Goal: Task Accomplishment & Management: Use online tool/utility

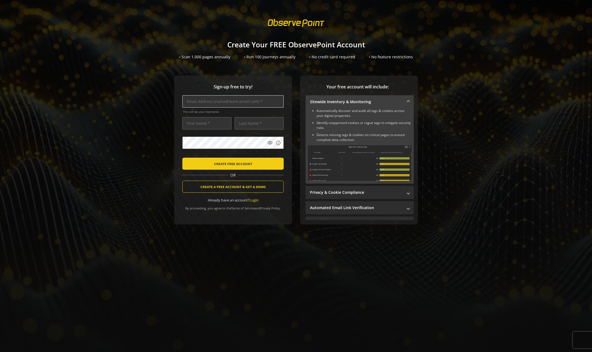
click at [222, 102] on input "text" at bounding box center [232, 101] width 101 height 12
type input "[EMAIL_ADDRESS][PERSON_NAME][DOMAIN_NAME]"
type input "[PERSON_NAME]"
click at [277, 142] on mat-icon "info" at bounding box center [277, 142] width 5 height 5
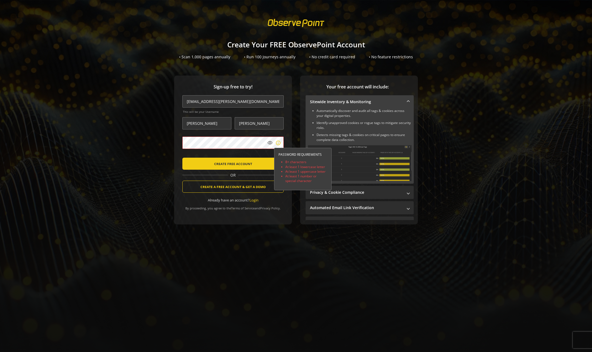
click at [277, 142] on div at bounding box center [296, 176] width 592 height 352
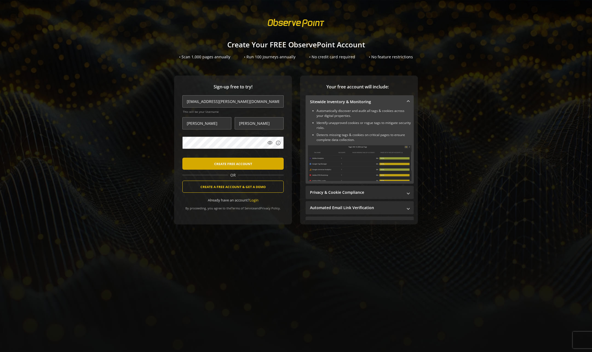
click at [239, 165] on span "CREATE FREE ACCOUNT" at bounding box center [233, 164] width 38 height 10
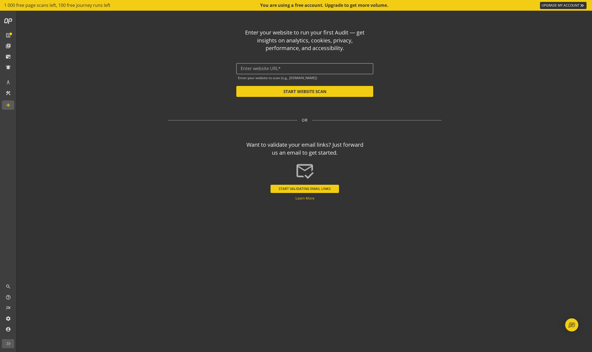
click at [275, 68] on input "text" at bounding box center [305, 68] width 128 height 5
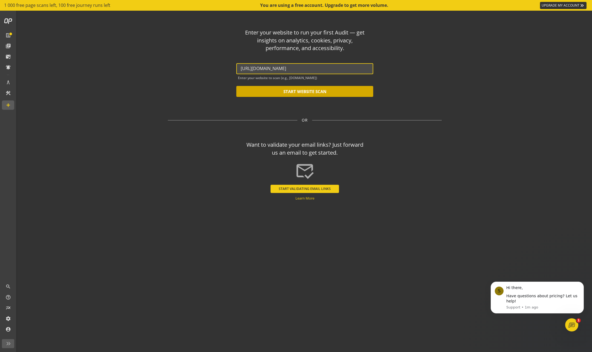
type input "[URL][DOMAIN_NAME]"
click at [294, 93] on button "START WEBSITE SCAN" at bounding box center [304, 91] width 137 height 11
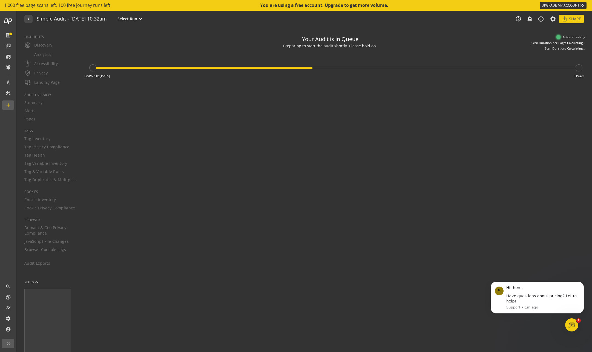
type textarea "Notes can include: -a description of what this audit is validating -changes in …"
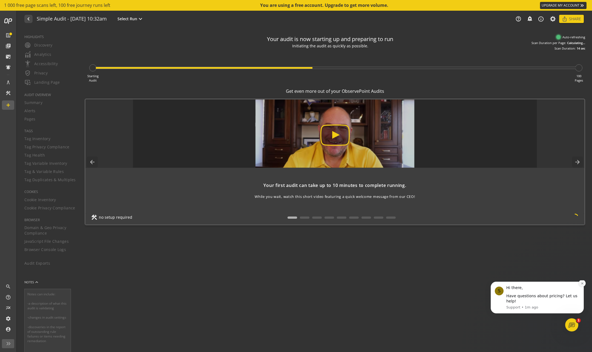
click at [582, 284] on icon "Dismiss notification" at bounding box center [582, 283] width 2 height 2
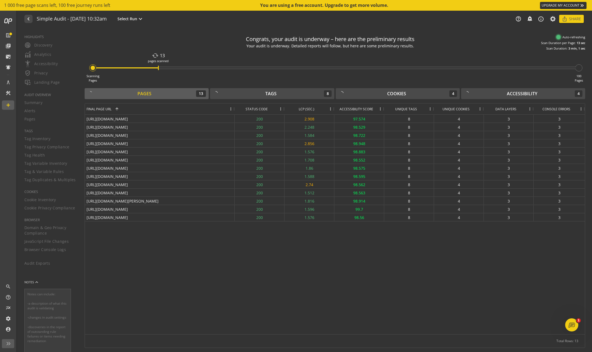
click at [307, 109] on span "LCP (SEC.)" at bounding box center [307, 109] width 16 height 5
click at [307, 109] on span "LCP (SEC.)" at bounding box center [303, 109] width 16 height 5
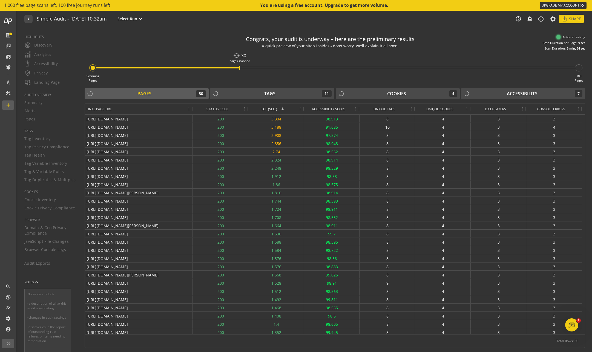
drag, startPoint x: 234, startPoint y: 108, endPoint x: 192, endPoint y: 108, distance: 41.9
click at [192, 108] on div at bounding box center [192, 108] width 2 height 11
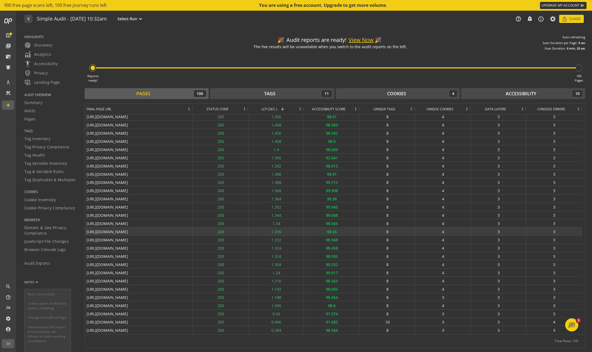
scroll to position [481, 0]
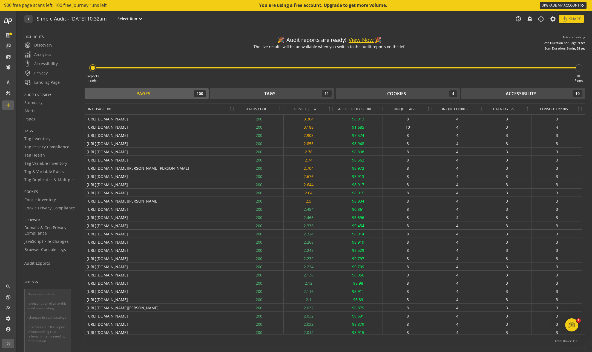
drag, startPoint x: 192, startPoint y: 108, endPoint x: 234, endPoint y: 112, distance: 41.5
click at [234, 112] on div at bounding box center [234, 108] width 2 height 11
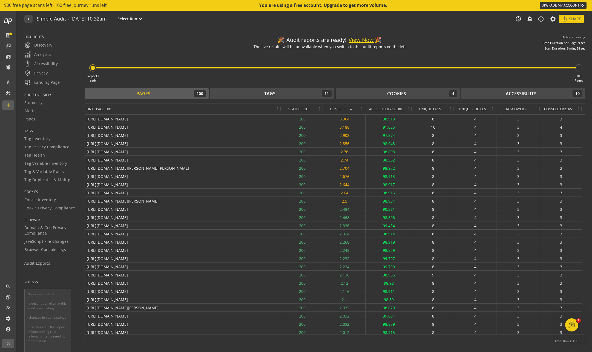
drag, startPoint x: 234, startPoint y: 107, endPoint x: 281, endPoint y: 106, distance: 47.1
click at [281, 106] on div at bounding box center [281, 108] width 2 height 11
drag, startPoint x: 254, startPoint y: 177, endPoint x: 213, endPoint y: 173, distance: 40.7
click at [213, 173] on div "[URL][DOMAIN_NAME]" at bounding box center [183, 176] width 196 height 8
click at [264, 96] on div "Tags" at bounding box center [269, 94] width 11 height 6
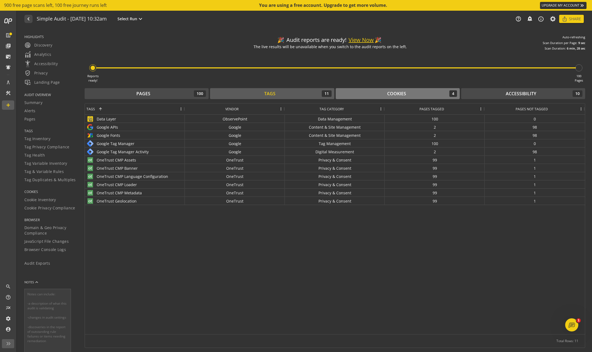
click at [405, 93] on div "Cookies" at bounding box center [396, 94] width 19 height 6
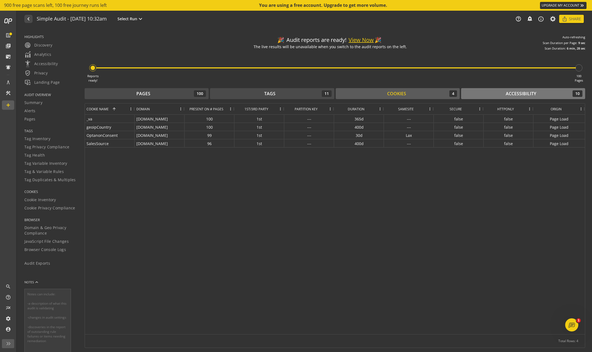
click at [522, 92] on div "Accessibility" at bounding box center [521, 94] width 30 height 6
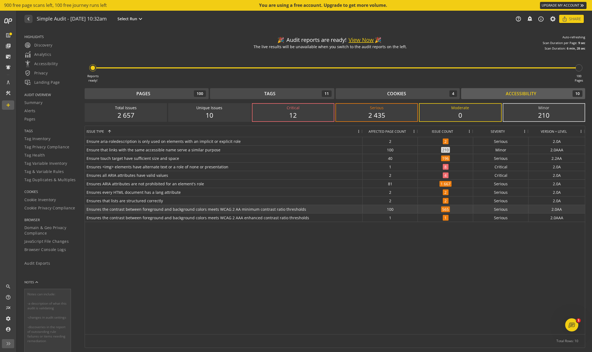
click at [336, 207] on span "Ensures the contrast between foreground and background colors meets WCAG 2 AA m…" at bounding box center [224, 209] width 274 height 8
click at [384, 207] on div "100" at bounding box center [390, 209] width 55 height 8
click at [450, 208] on span "565" at bounding box center [445, 209] width 9 height 6
click at [445, 210] on span "565" at bounding box center [445, 209] width 9 height 6
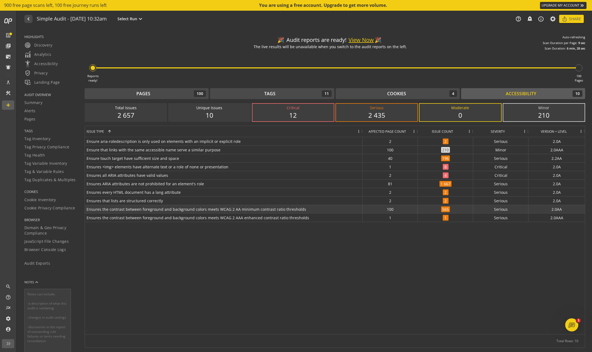
click at [342, 207] on span "Ensures the contrast between foreground and background colors meets WCAG 2 AA m…" at bounding box center [224, 209] width 274 height 8
click at [314, 210] on span "Ensures the contrast between foreground and background colors meets WCAG 2 AA m…" at bounding box center [224, 209] width 274 height 8
click at [32, 111] on span "Alerts" at bounding box center [29, 110] width 11 height 5
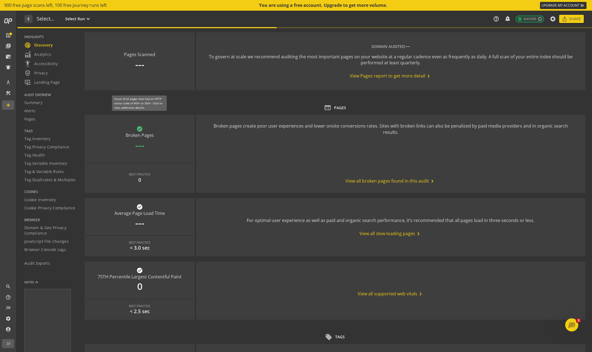
type textarea "Notes can include: -a description of what this audit is validating -changes in …"
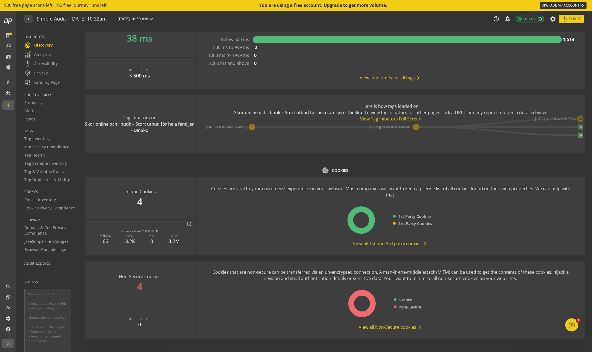
scroll to position [530, 0]
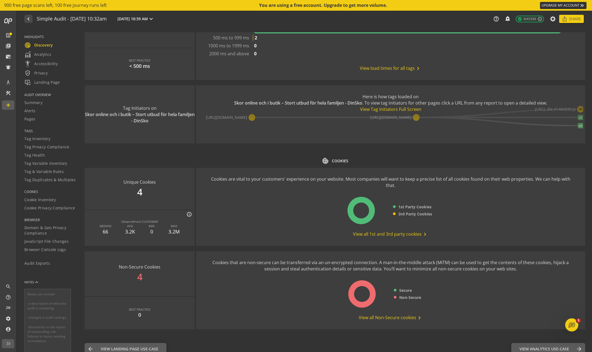
click at [370, 315] on span "View all Non-Secure cookies chevron_right" at bounding box center [391, 318] width 64 height 7
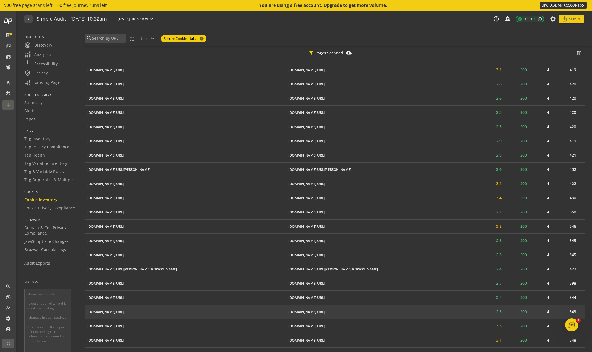
scroll to position [27, 0]
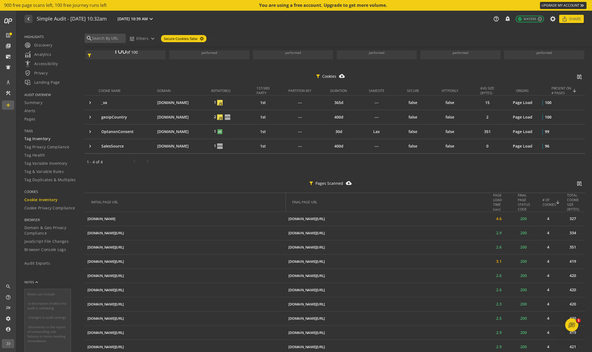
click at [41, 139] on span "Tag Inventory" at bounding box center [37, 138] width 26 height 5
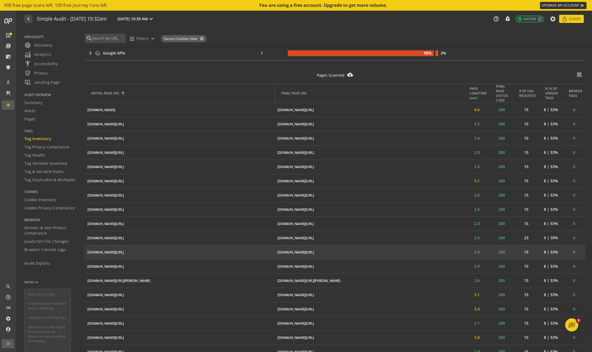
scroll to position [274, 0]
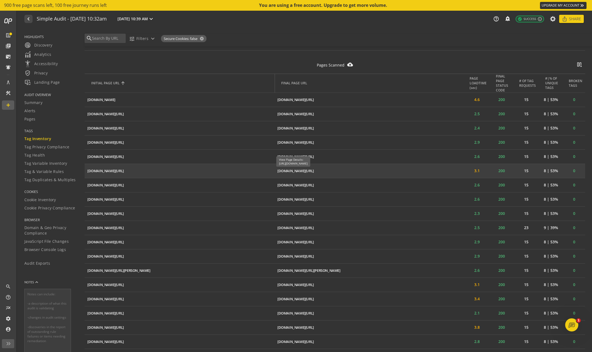
click at [287, 171] on div "[DOMAIN_NAME][URL]" at bounding box center [295, 170] width 36 height 5
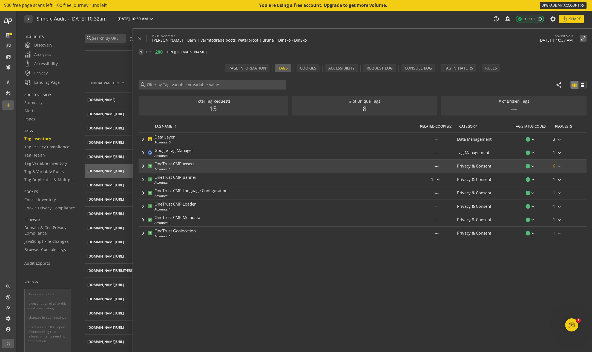
click at [146, 166] on mat-icon "keyboard_arrow_right" at bounding box center [143, 166] width 7 height 7
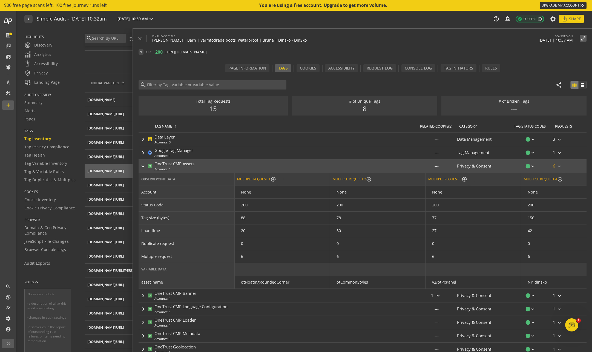
click at [146, 166] on mat-icon "keyboard_arrow_right" at bounding box center [143, 166] width 7 height 7
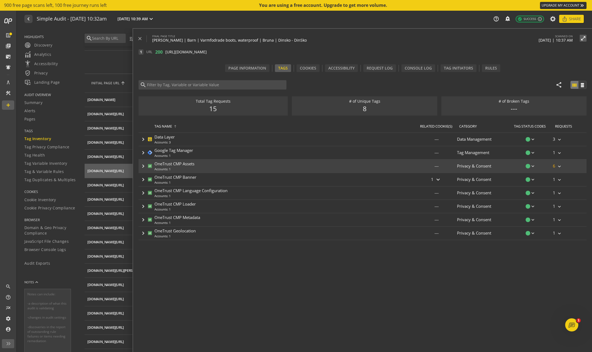
click at [559, 166] on mat-icon "keyboard_arrow_right" at bounding box center [559, 166] width 5 height 5
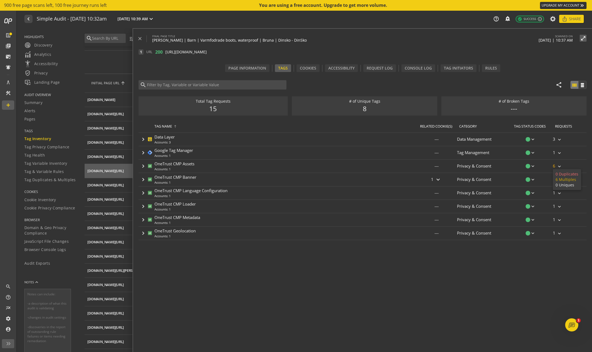
click at [341, 68] on div at bounding box center [296, 176] width 592 height 352
click at [344, 68] on div "Accessibility" at bounding box center [341, 67] width 26 height 5
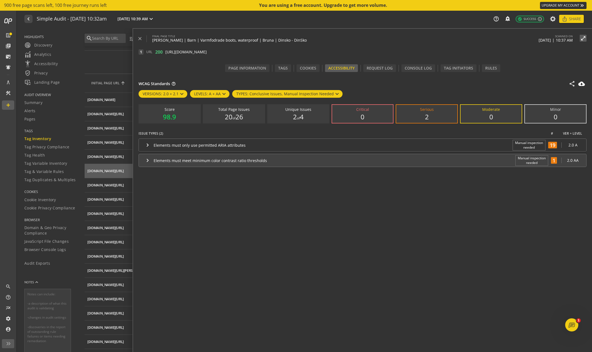
click at [147, 160] on mat-icon "keyboard_arrow_right" at bounding box center [147, 160] width 7 height 7
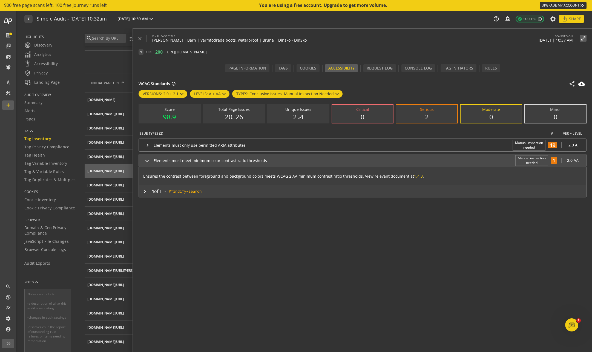
click at [144, 191] on mat-icon "keyboard_arrow_right" at bounding box center [145, 191] width 7 height 7
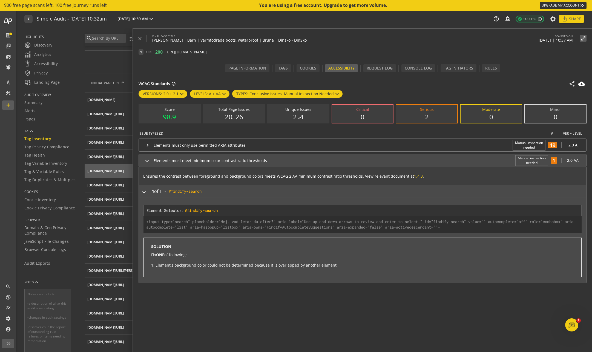
click at [148, 191] on div "keyboard_arrow_right 1 of 1 - #findify-search content_copy" at bounding box center [359, 191] width 440 height 7
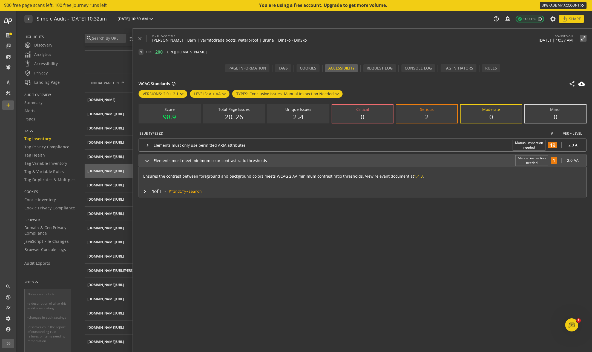
click at [144, 160] on mat-icon "keyboard_arrow_right" at bounding box center [147, 161] width 7 height 7
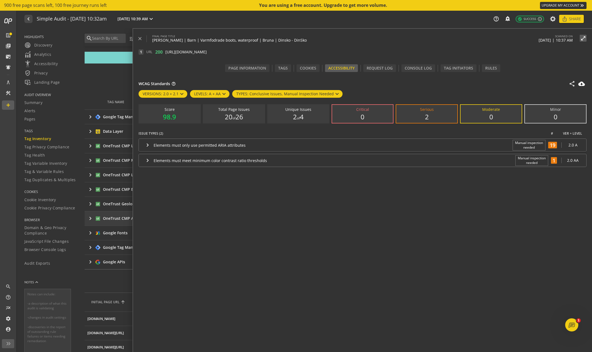
scroll to position [0, 0]
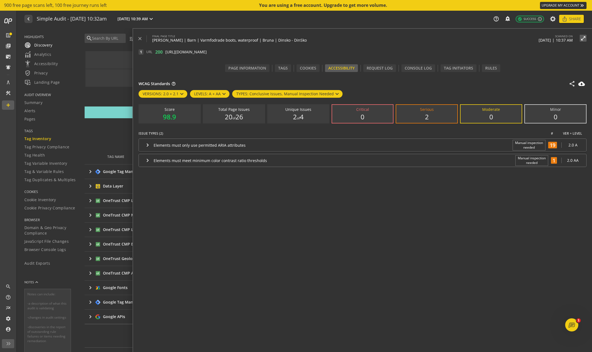
click at [52, 45] on span "radar Discovery" at bounding box center [38, 45] width 28 height 7
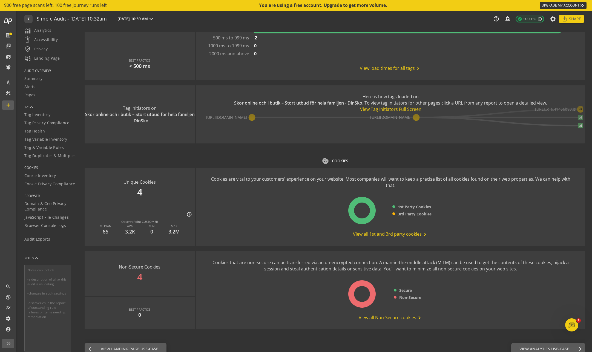
scroll to position [27, 0]
